Goal: Obtain resource: Download file/media

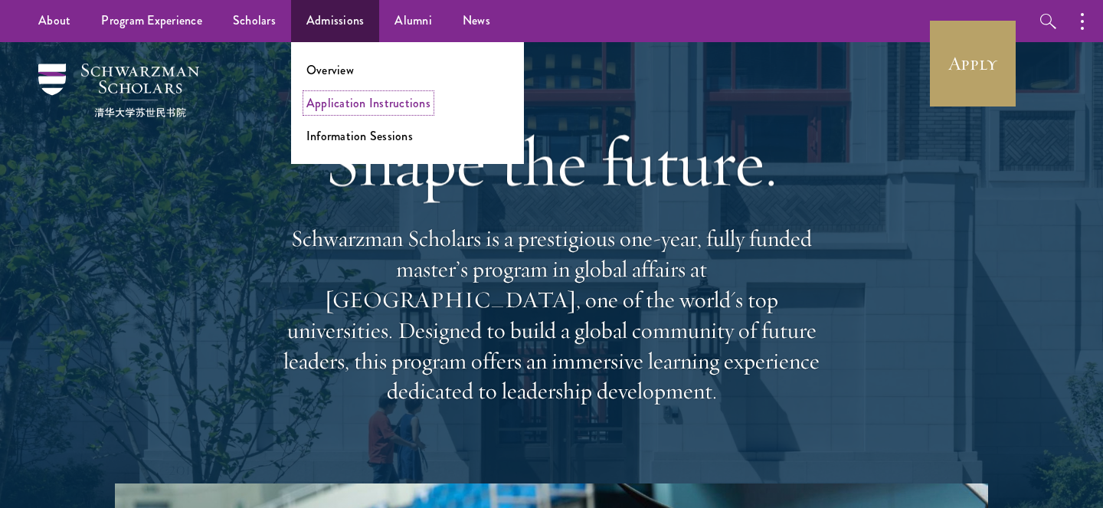
click at [338, 106] on link "Application Instructions" at bounding box center [368, 103] width 124 height 18
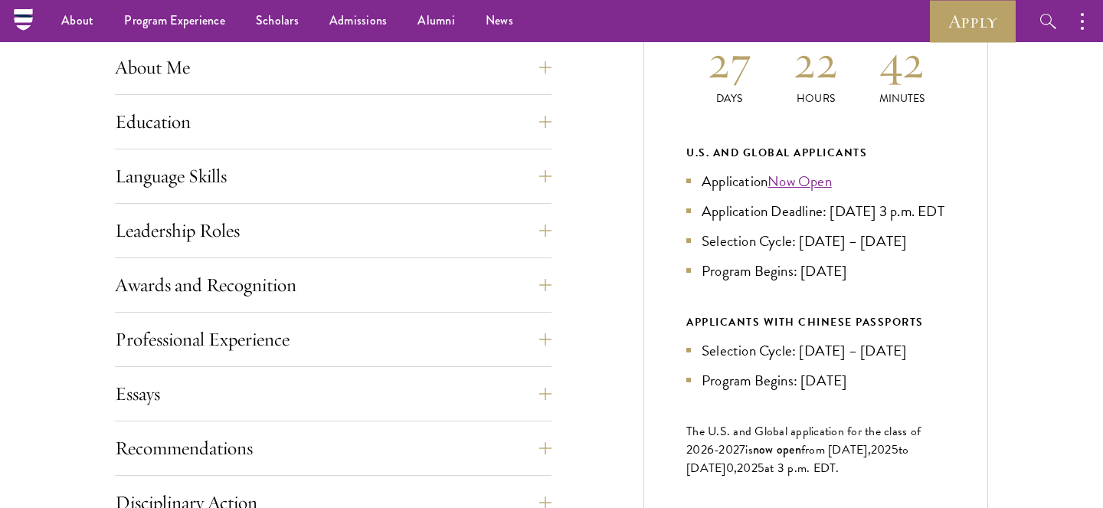
scroll to position [690, 0]
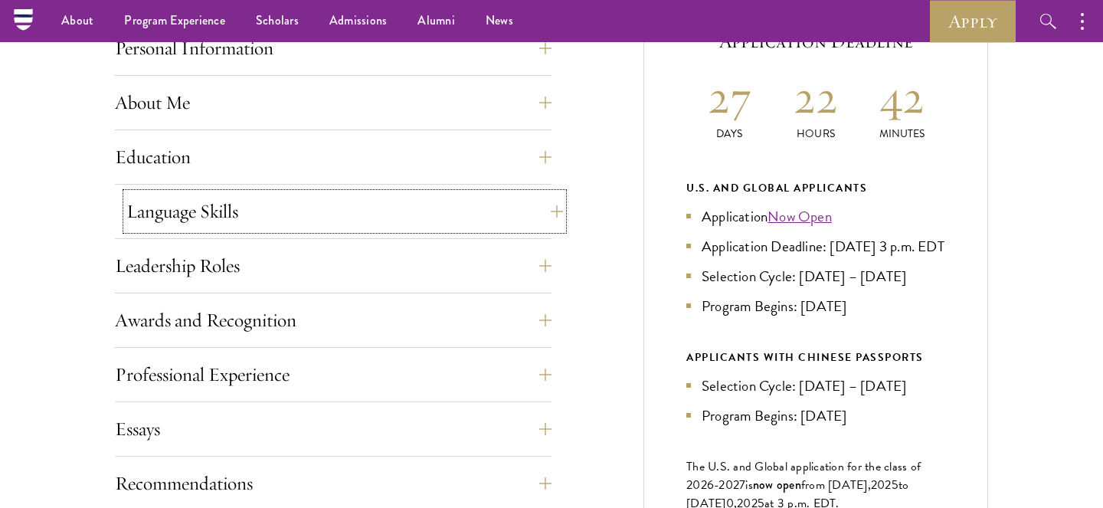
click at [552, 215] on button "Language Skills" at bounding box center [344, 211] width 437 height 37
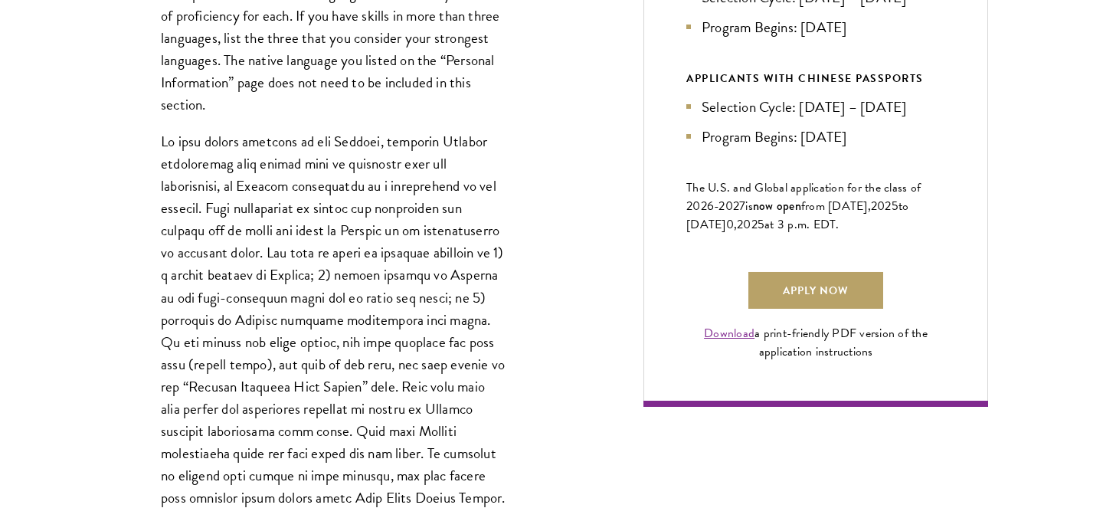
scroll to position [993, 0]
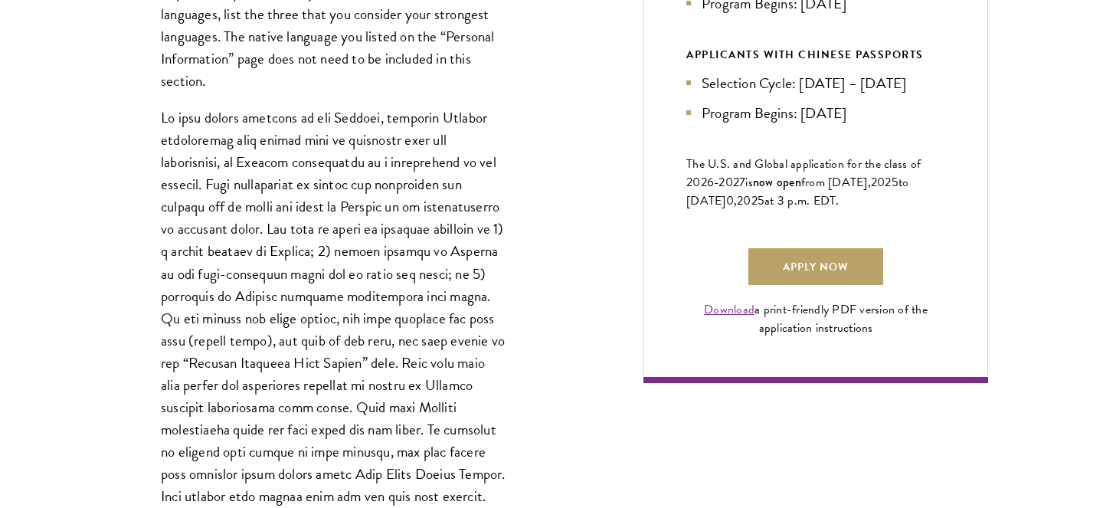
click at [736, 319] on div "Apply Now Download a print-friendly PDF version of the application instructions" at bounding box center [815, 292] width 259 height 89
click at [724, 319] on link "Download" at bounding box center [729, 309] width 51 height 18
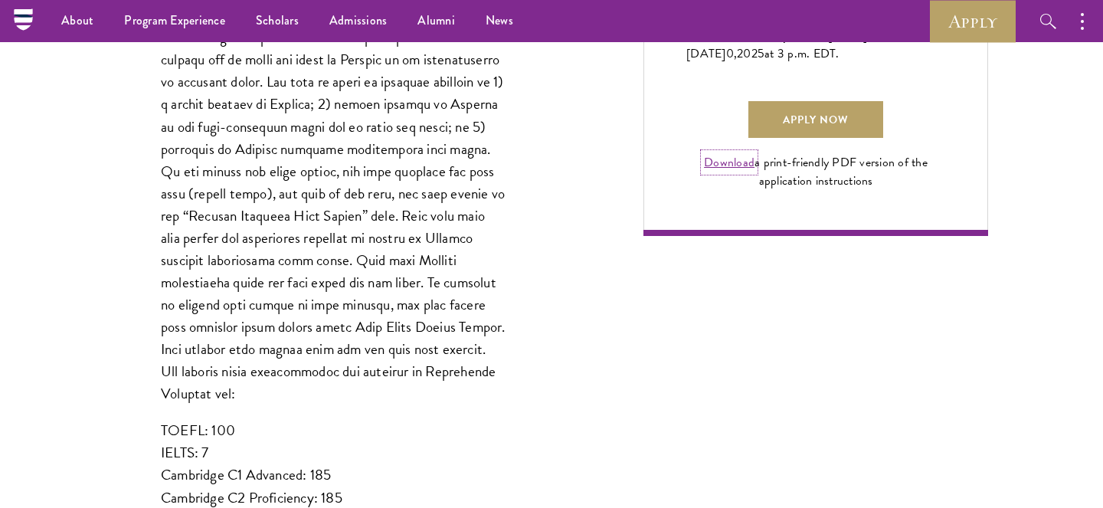
scroll to position [1138, 0]
